Goal: Information Seeking & Learning: Ask a question

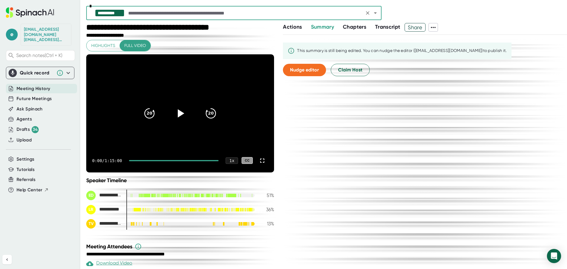
click at [374, 12] on icon "Open" at bounding box center [375, 12] width 7 height 7
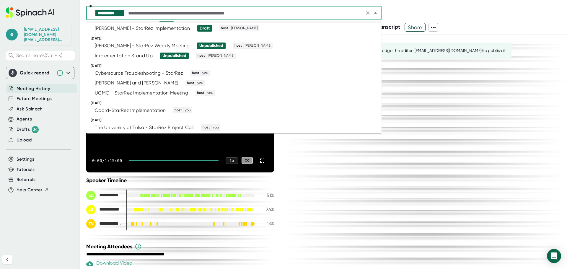
scroll to position [89, 0]
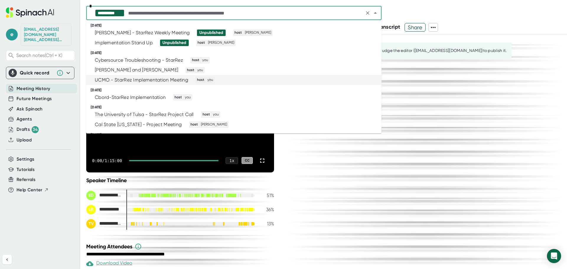
click at [134, 82] on div "UCMO - StarRez Implementation Meeting" at bounding box center [141, 80] width 93 height 6
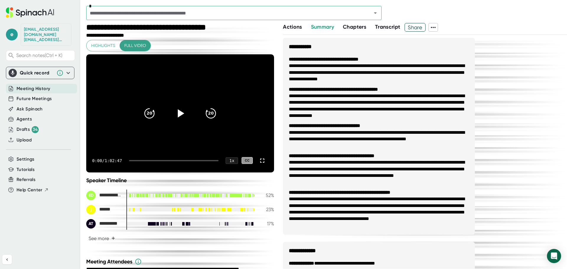
click at [134, 160] on div at bounding box center [174, 160] width 90 height 1
click at [163, 160] on div at bounding box center [174, 160] width 90 height 1
click at [173, 160] on div at bounding box center [175, 160] width 87 height 1
click at [180, 161] on div at bounding box center [175, 160] width 87 height 1
click at [196, 160] on div at bounding box center [175, 160] width 87 height 1
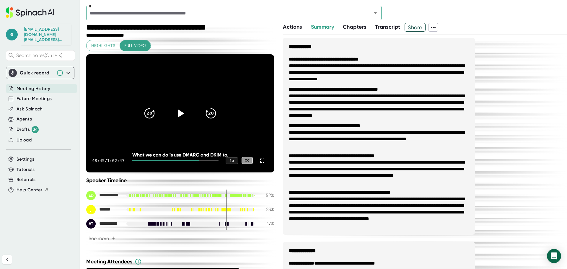
click at [204, 160] on div at bounding box center [175, 160] width 87 height 1
click at [208, 161] on div at bounding box center [175, 160] width 87 height 1
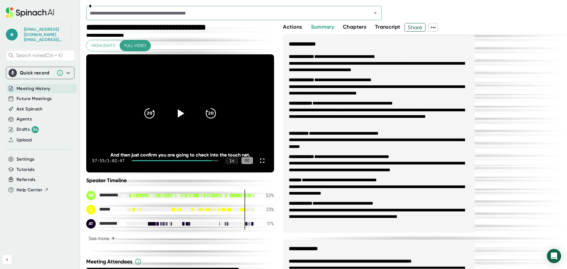
scroll to position [236, 0]
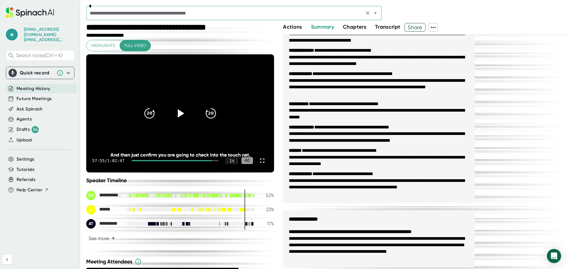
click at [379, 14] on icon "Open" at bounding box center [375, 12] width 7 height 7
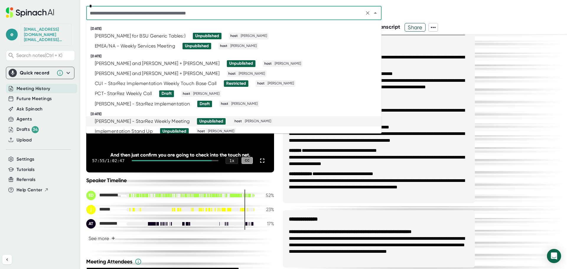
click at [139, 121] on div "[PERSON_NAME] - StarRez Weekly Meeting" at bounding box center [142, 121] width 95 height 6
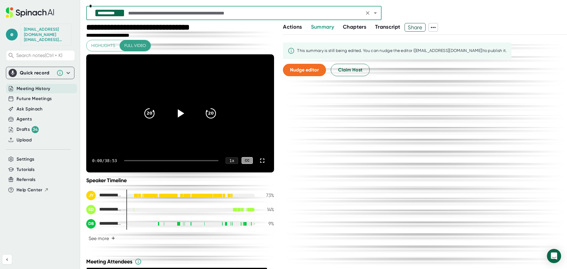
click at [377, 13] on icon "Open" at bounding box center [375, 12] width 7 height 7
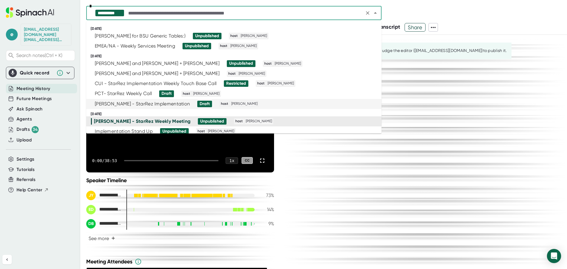
click at [142, 103] on div "[PERSON_NAME] - StarRez Implementation" at bounding box center [142, 104] width 95 height 6
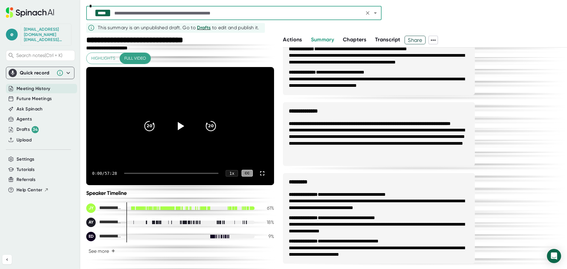
scroll to position [362, 0]
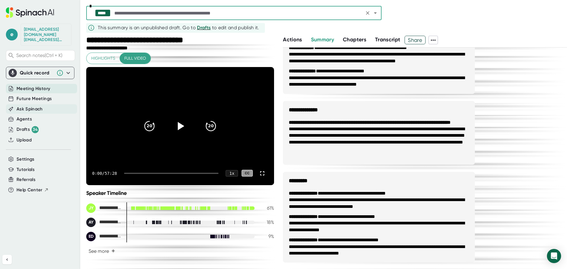
click at [27, 106] on span "Ask Spinach" at bounding box center [30, 109] width 26 height 7
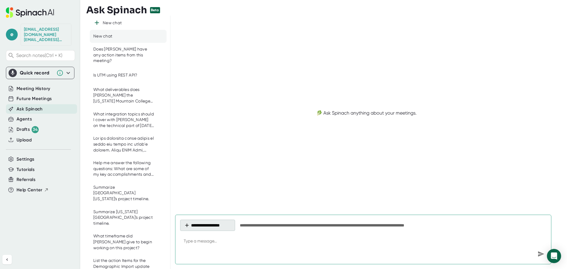
click at [198, 224] on button "**********" at bounding box center [207, 225] width 55 height 11
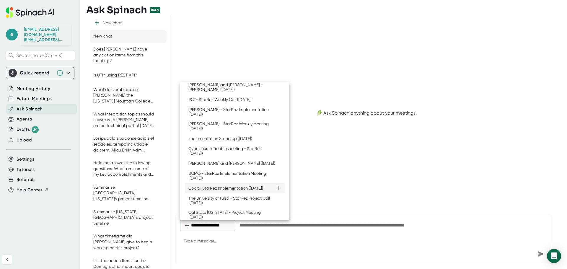
scroll to position [59, 0]
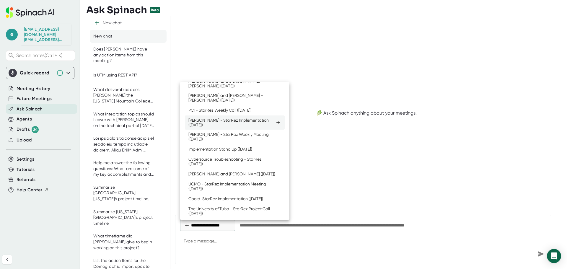
click at [221, 124] on div "[PERSON_NAME] - StarRez Implementation ([DATE])" at bounding box center [232, 122] width 87 height 9
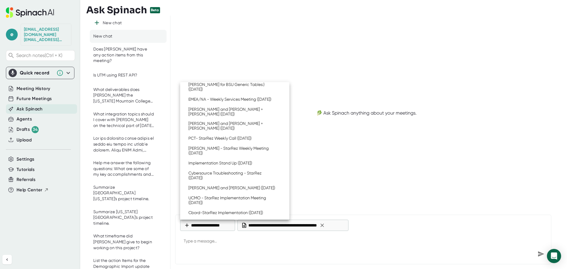
scroll to position [87, 0]
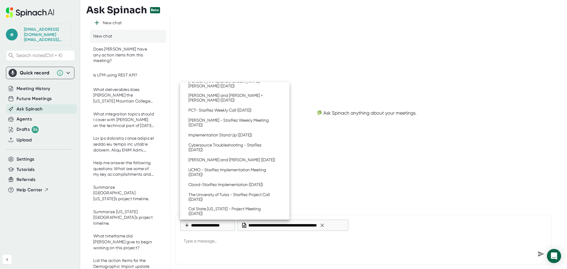
click at [244, 246] on div at bounding box center [283, 134] width 567 height 269
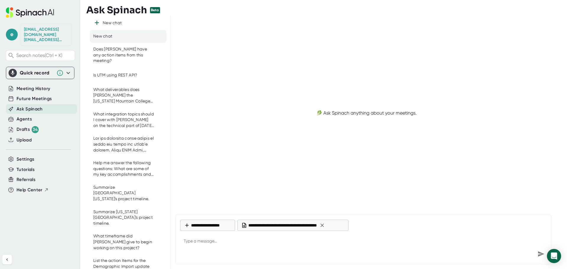
type textarea "x"
click at [242, 246] on textarea at bounding box center [363, 242] width 366 height 14
type textarea "H"
type textarea "x"
type textarea "Ho"
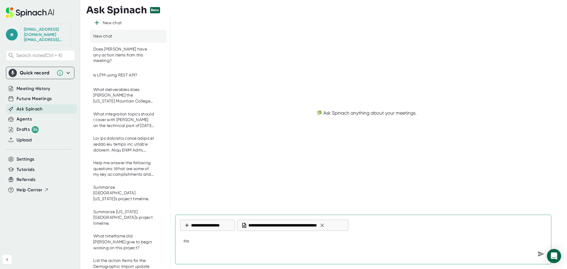
type textarea "x"
type textarea "How"
type textarea "x"
type textarea "How"
type textarea "x"
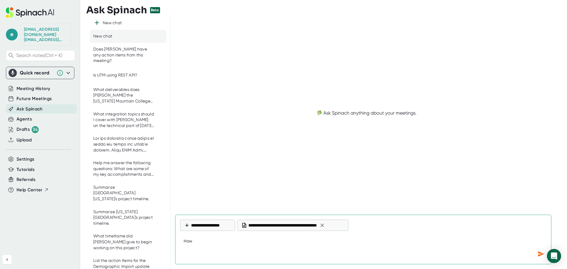
type textarea "How m"
type textarea "x"
type textarea "How mu"
type textarea "x"
type textarea "How muc"
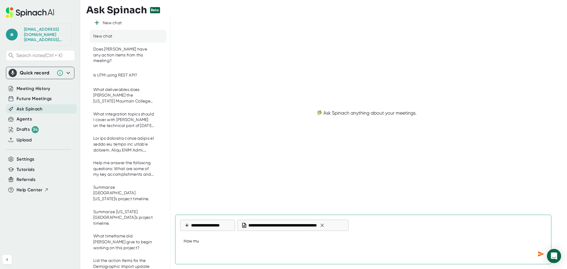
type textarea "x"
type textarea "How much"
type textarea "x"
type textarea "How much"
type textarea "x"
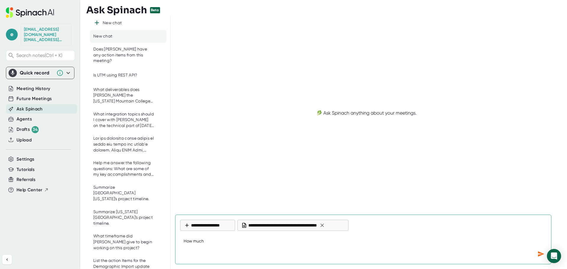
type textarea "How much t"
type textarea "x"
type textarea "How much ti"
type textarea "x"
type textarea "How much [PERSON_NAME]"
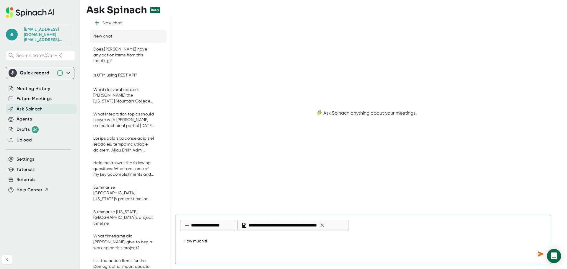
type textarea "x"
type textarea "How much time"
type textarea "x"
type textarea "How much time"
type textarea "x"
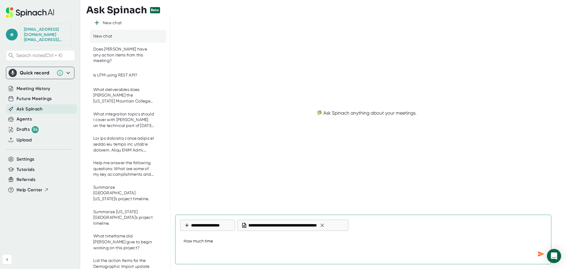
type textarea "How much time w"
type textarea "x"
type textarea "How much time wa"
type textarea "x"
type textarea "How much time was"
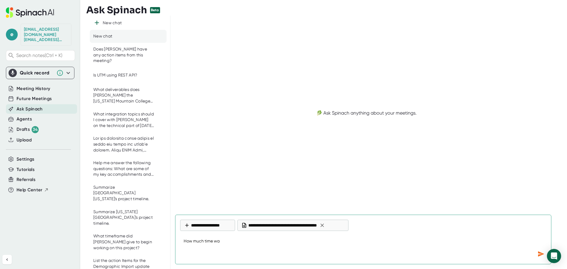
type textarea "x"
type textarea "How much time was"
type textarea "x"
type textarea "How much time was s"
type textarea "x"
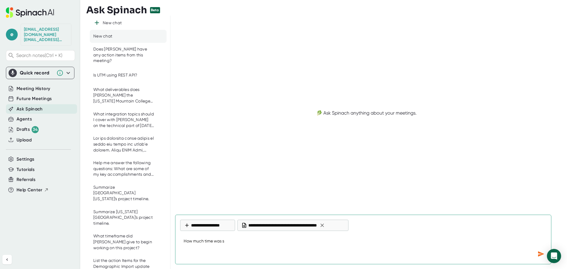
type textarea "How much time was sp"
type textarea "x"
type textarea "How much time was spe"
type textarea "x"
type textarea "How much time was spen"
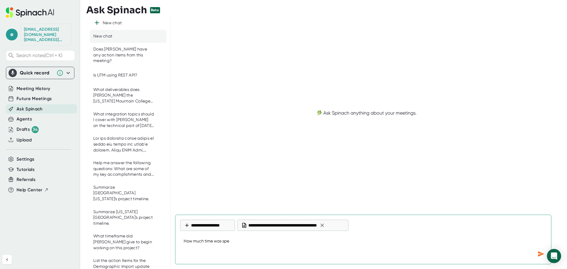
type textarea "x"
type textarea "How much time was spend"
type textarea "x"
type textarea "How much time was spend"
type textarea "x"
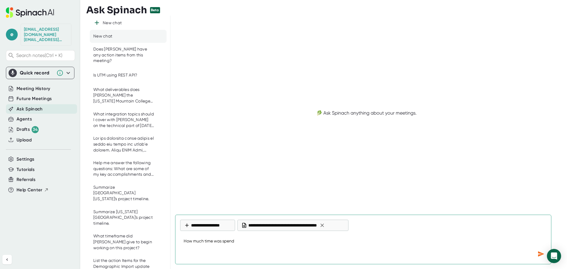
type textarea "How much time was spend"
type textarea "x"
type textarea "How much time was spen"
type textarea "x"
type textarea "How much time was spent"
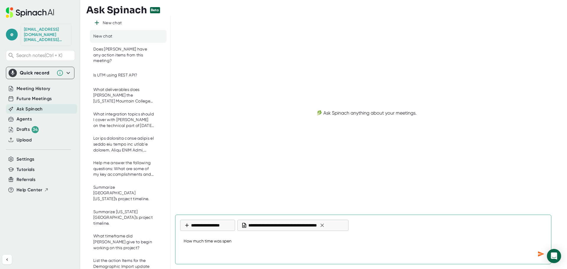
type textarea "x"
type textarea "How much time was spent"
type textarea "x"
type textarea "How much time was spent o"
type textarea "x"
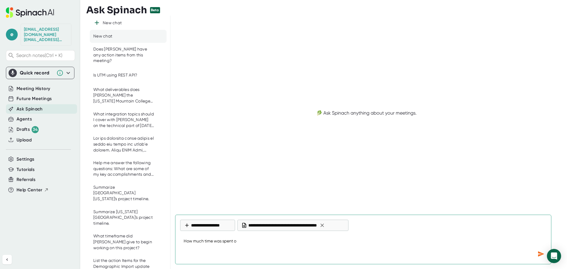
type textarea "How much time was spent on"
type textarea "x"
type textarea "How much time was spent on"
type textarea "x"
type textarea "How much time was spent on c"
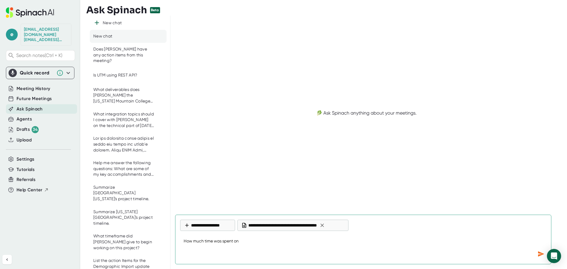
type textarea "x"
type textarea "How much time was spent on co"
type textarea "x"
type textarea "How much time was spent on cov"
type textarea "x"
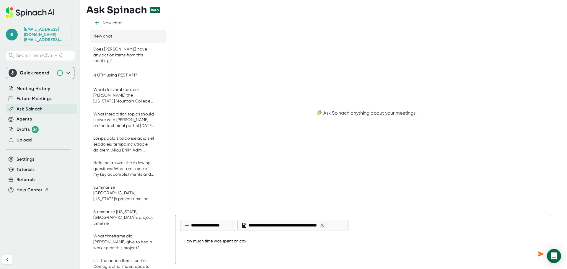
type textarea "How much time was spent on cove"
type textarea "x"
type textarea "How much time was spent on cover"
type textarea "x"
type textarea "How much time was spent on coveri"
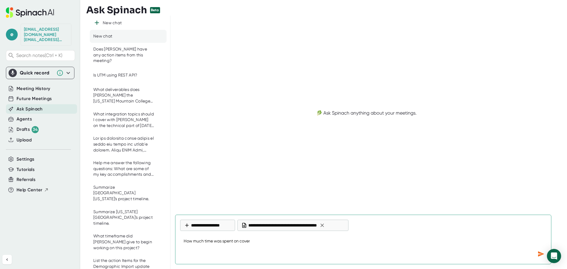
type textarea "x"
type textarea "How much time was spent on coverin"
type textarea "x"
type textarea "How much time was spent on covering"
type textarea "x"
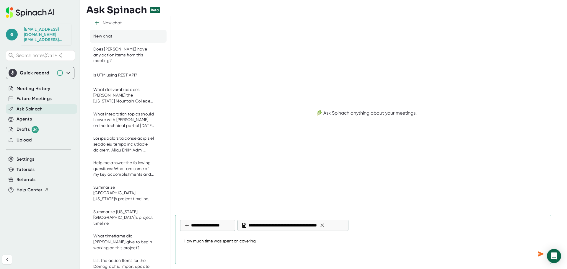
type textarea "How much time was spent on covering"
type textarea "x"
type textarea "How much time was spent on covering"
type textarea "x"
type textarea "How much time was spent on coverin"
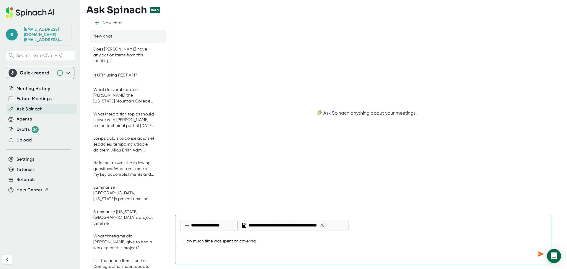
type textarea "x"
type textarea "How much time was spent on coveri"
type textarea "x"
type textarea "How much time was spent on cover"
type textarea "x"
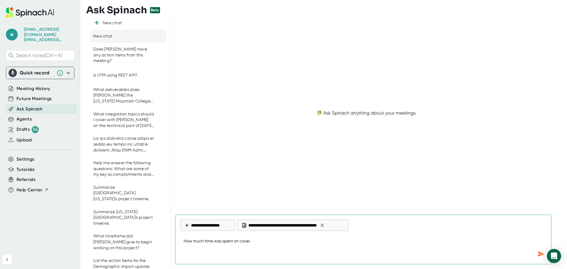
type textarea "How much time was spent on cove"
type textarea "x"
type textarea "How much time was spent on cov"
type textarea "x"
type textarea "How much time was spent on co"
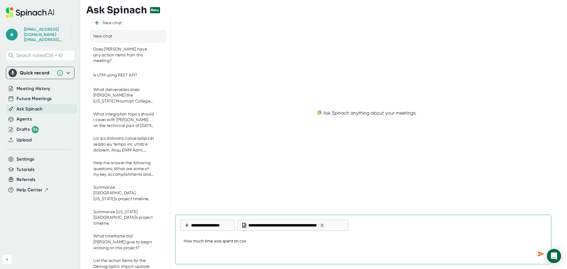
type textarea "x"
type textarea "How much time was spent on c"
type textarea "x"
type textarea "How much time was spent on"
type textarea "x"
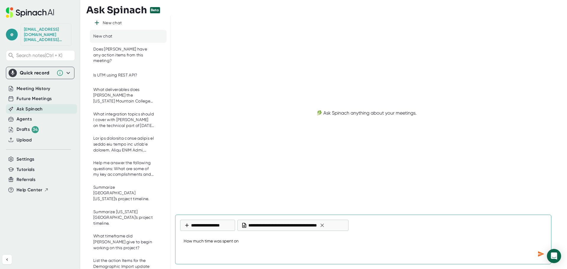
type textarea "How much time was spent on"
type textarea "x"
type textarea "How much time was spent o"
type textarea "x"
type textarea "How much time was spent"
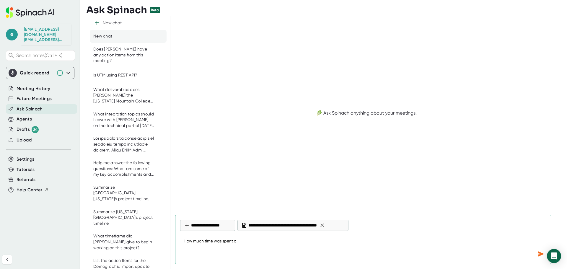
type textarea "x"
type textarea "How much time was spent c"
type textarea "x"
type textarea "How much time was spent co"
type textarea "x"
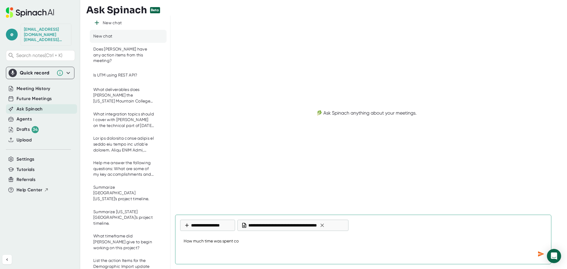
type textarea "How much time was spent cov"
type textarea "x"
type textarea "How much time was spent cove"
type textarea "x"
type textarea "How much time was spent cover"
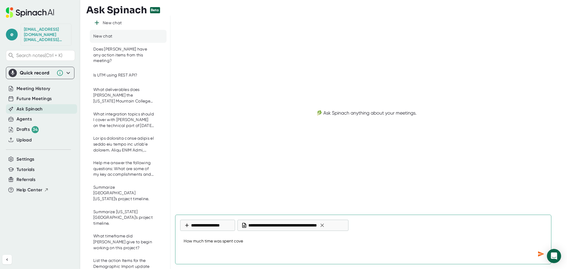
type textarea "x"
type textarea "How much time was spent coveri"
type textarea "x"
type textarea "How much time was spent coverin"
type textarea "x"
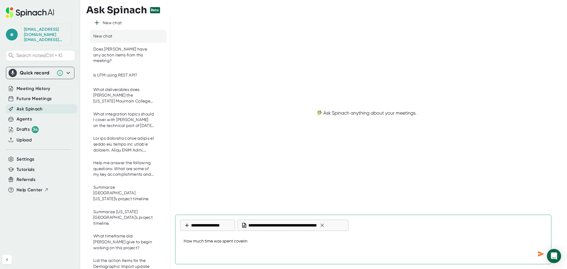
type textarea "How much time was spent covering"
type textarea "x"
type textarea "How much time was spent covering"
type textarea "x"
type textarea "How much time was spent covering t"
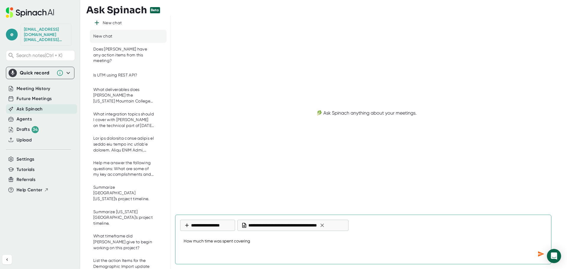
type textarea "x"
type textarea "How much time was spent covering te"
type textarea "x"
type textarea "How much time was spent covering tec"
type textarea "x"
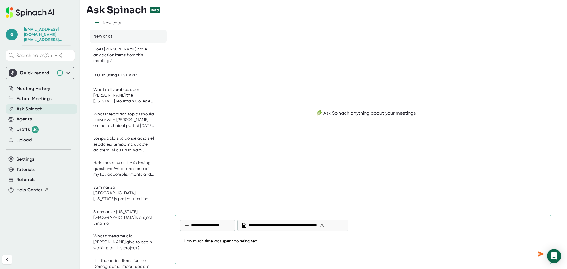
type textarea "How much time was spent covering tech"
type textarea "x"
type textarea "How much time was spent covering techn"
type textarea "x"
type textarea "How much time was spent covering techni"
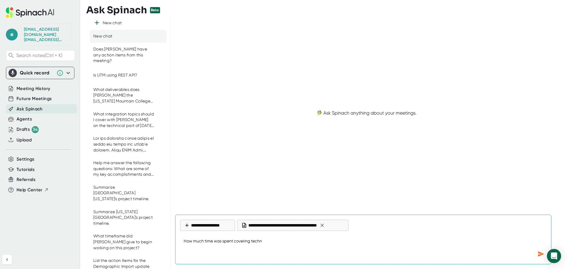
type textarea "x"
type textarea "How much time was spent covering technin"
type textarea "x"
type textarea "How much time was spent covering technina"
type textarea "x"
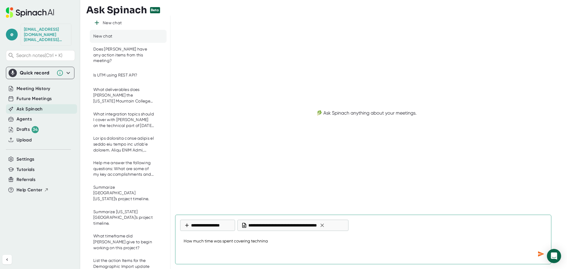
type textarea "How much time was spent covering technin"
type textarea "x"
type textarea "How much time was spent covering techni"
type textarea "x"
type textarea "How much time was spent covering technic"
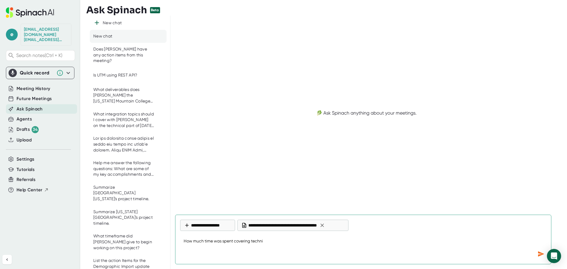
type textarea "x"
type textarea "How much time was spent covering technica"
type textarea "x"
type textarea "How much time was spent covering technical"
type textarea "x"
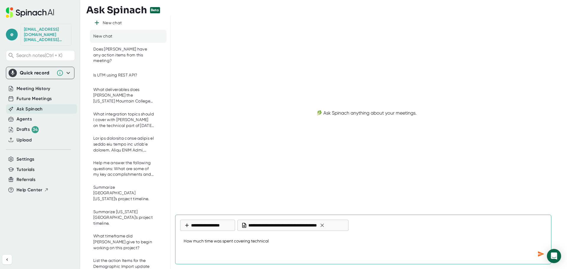
type textarea "How much time was spent covering technical"
type textarea "x"
type textarea "How much time was spent covering technical t"
type textarea "x"
type textarea "How much time was spent covering technical to"
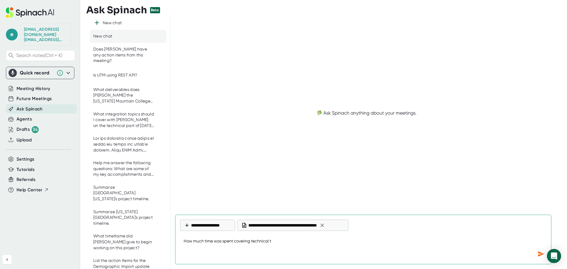
type textarea "x"
type textarea "How much time was spent covering technical top"
type textarea "x"
type textarea "How much time was spent covering technical topi"
type textarea "x"
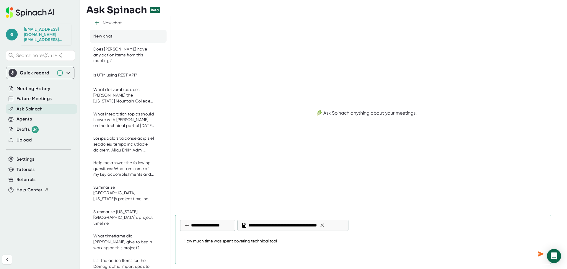
type textarea "How much time was spent covering technical topic"
type textarea "x"
type textarea "How much time was spent covering technical topics"
type textarea "x"
type textarea "How much time was spent covering technical topics?"
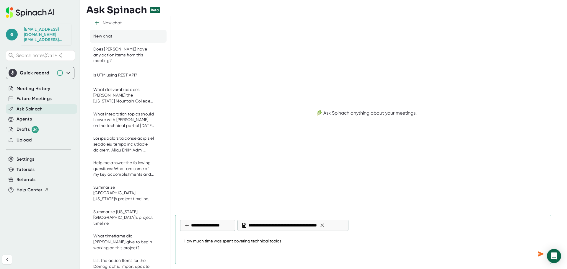
type textarea "x"
type textarea "How much time was spent covering technical topics?"
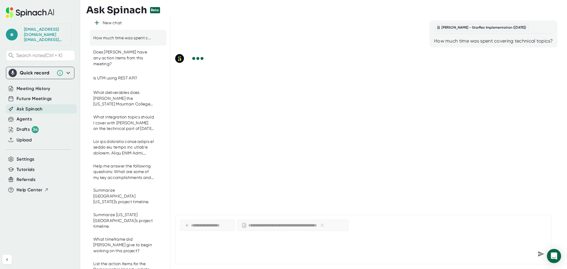
type textarea "x"
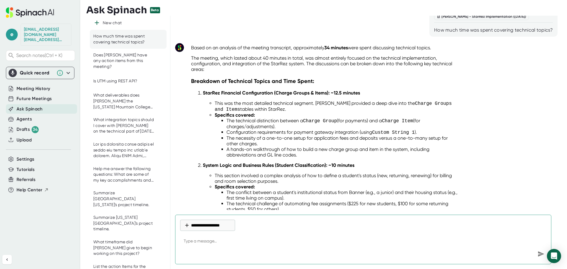
scroll to position [30, 0]
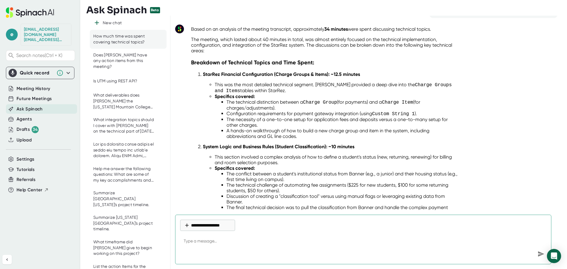
click at [220, 242] on textarea at bounding box center [363, 242] width 366 height 14
type textarea "H"
type textarea "x"
type textarea "Ho"
type textarea "x"
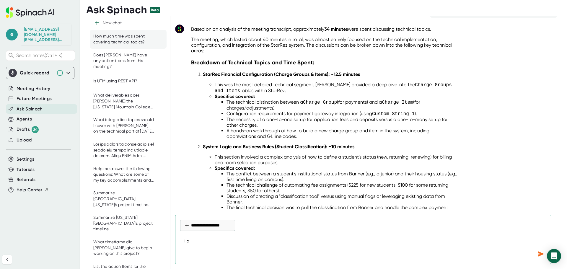
type textarea "How"
type textarea "x"
type textarea "How"
type textarea "x"
type textarea "How m"
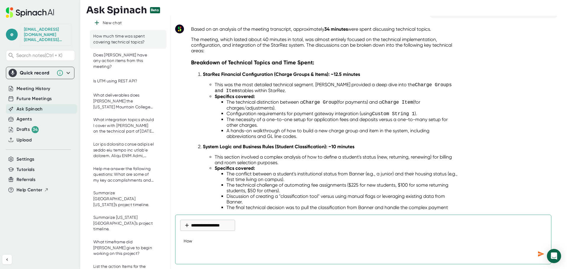
type textarea "x"
type textarea "How mu"
type textarea "x"
type textarea "How muc"
type textarea "x"
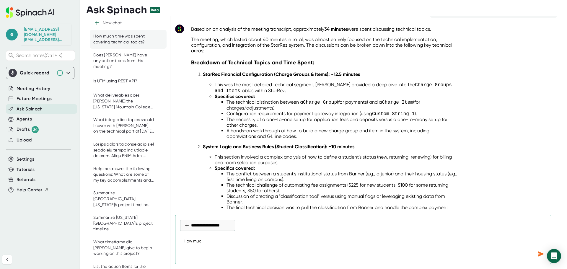
type textarea "How much"
type textarea "x"
type textarea "How much"
type textarea "x"
type textarea "How much t"
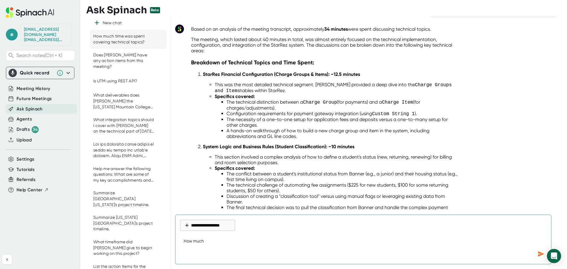
type textarea "x"
type textarea "How much ti"
type textarea "x"
type textarea "How much [PERSON_NAME]"
type textarea "x"
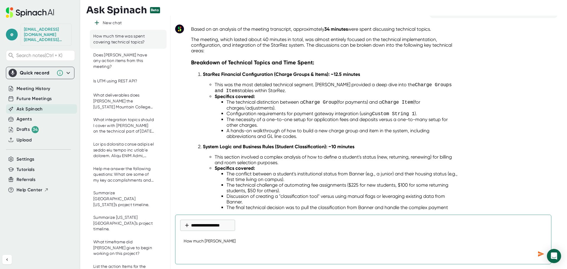
type textarea "How much time"
type textarea "x"
type textarea "How much time"
type textarea "x"
type textarea "How much time w"
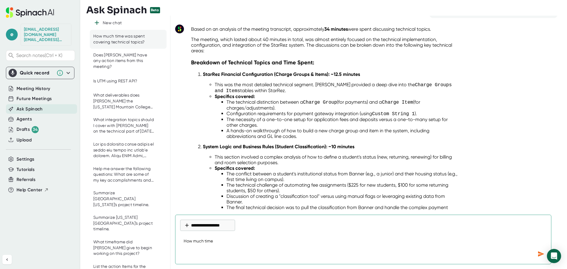
type textarea "x"
type textarea "How much time wa"
type textarea "x"
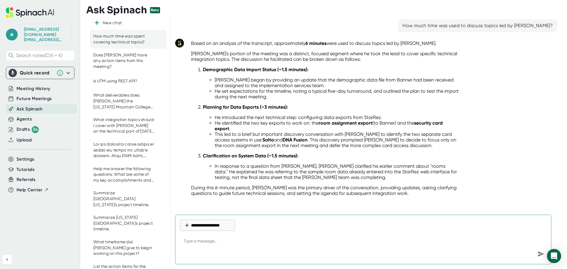
scroll to position [410, 0]
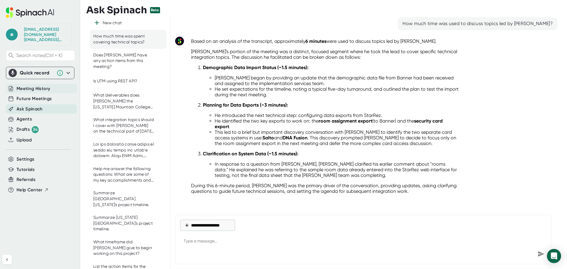
click at [37, 85] on span "Meeting History" at bounding box center [34, 88] width 34 height 7
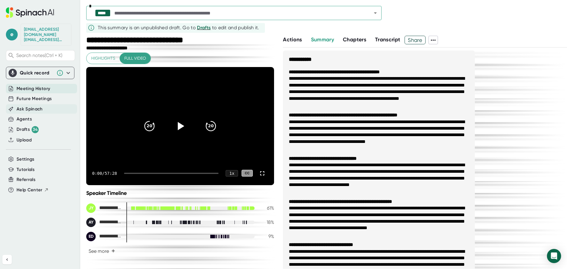
click at [37, 106] on span "Ask Spinach" at bounding box center [30, 109] width 26 height 7
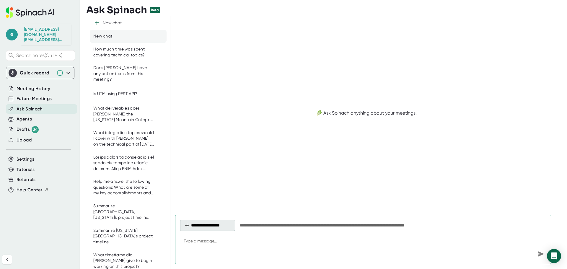
click at [216, 225] on button "**********" at bounding box center [207, 225] width 55 height 11
